Goal: Navigation & Orientation: Find specific page/section

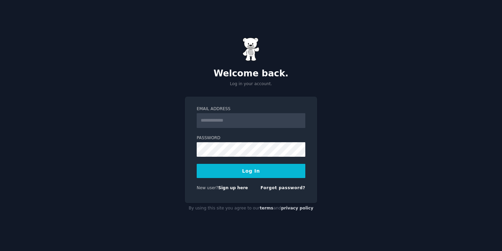
click at [213, 117] on input "Email Address" at bounding box center [251, 120] width 109 height 15
type input "**********"
click at [197, 164] on button "Log In" at bounding box center [251, 171] width 109 height 14
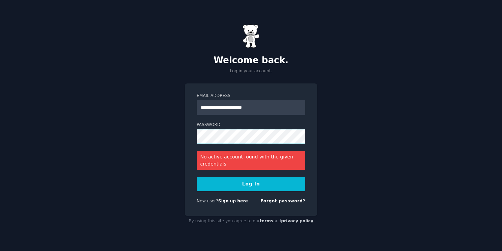
click at [197, 177] on button "Log In" at bounding box center [251, 184] width 109 height 14
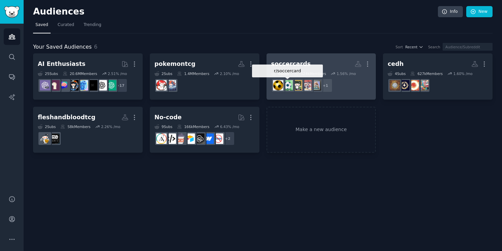
click at [291, 80] on img at bounding box center [287, 85] width 10 height 10
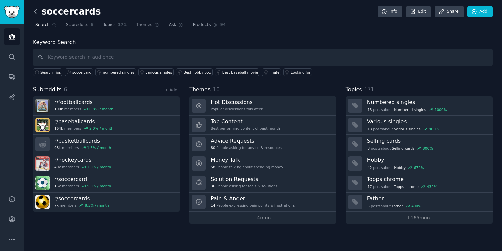
click at [33, 9] on icon at bounding box center [35, 11] width 7 height 7
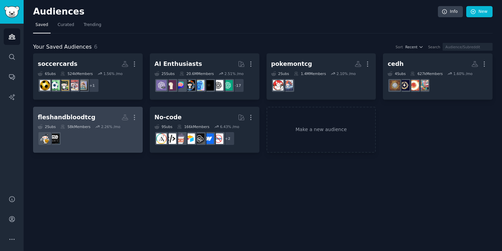
click at [68, 134] on dd at bounding box center [88, 138] width 100 height 19
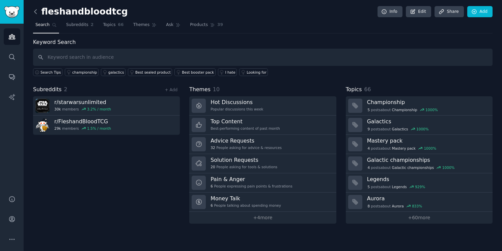
click at [34, 11] on icon at bounding box center [35, 11] width 7 height 7
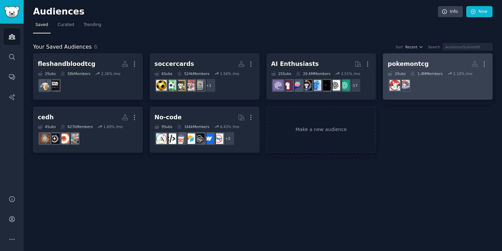
click at [414, 88] on dd "r/AI_Agents" at bounding box center [438, 85] width 100 height 19
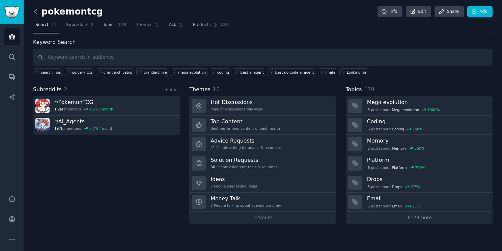
click at [36, 13] on icon at bounding box center [35, 11] width 2 height 4
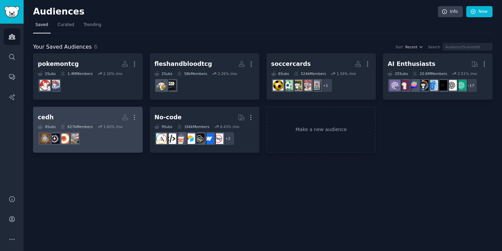
click at [113, 131] on dd at bounding box center [88, 138] width 100 height 19
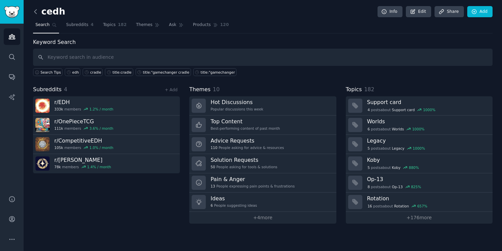
click at [35, 13] on icon at bounding box center [35, 11] width 7 height 7
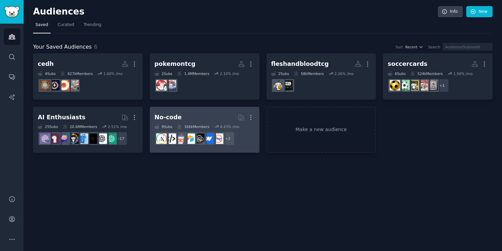
click at [195, 146] on dd "+ 2" at bounding box center [204, 138] width 100 height 19
